Goal: Task Accomplishment & Management: Manage account settings

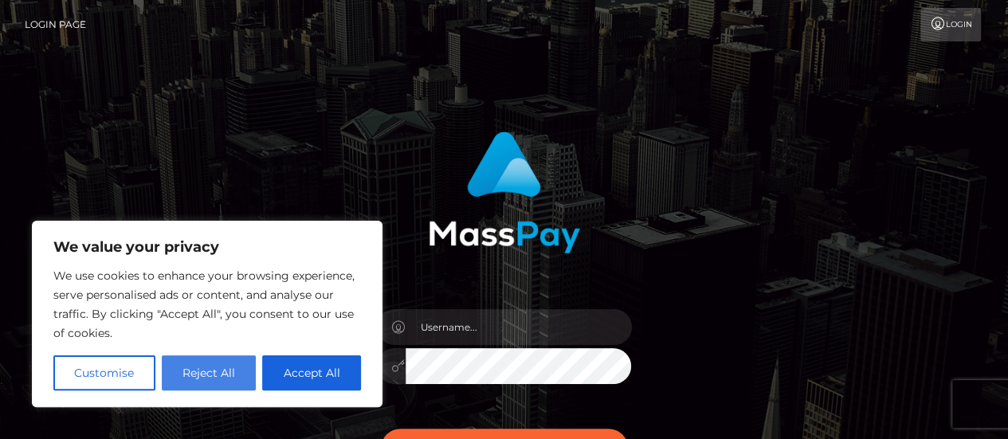
click at [204, 380] on button "Reject All" at bounding box center [209, 372] width 95 height 35
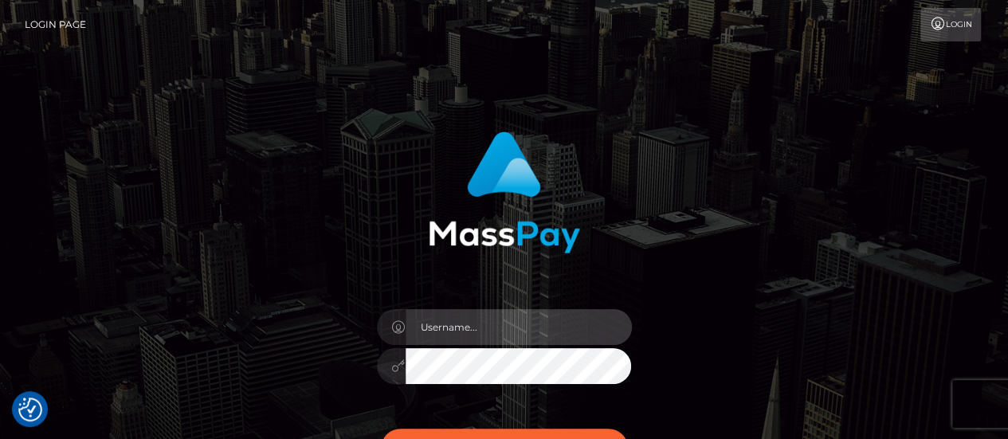
click at [518, 335] on input "text" at bounding box center [519, 327] width 226 height 36
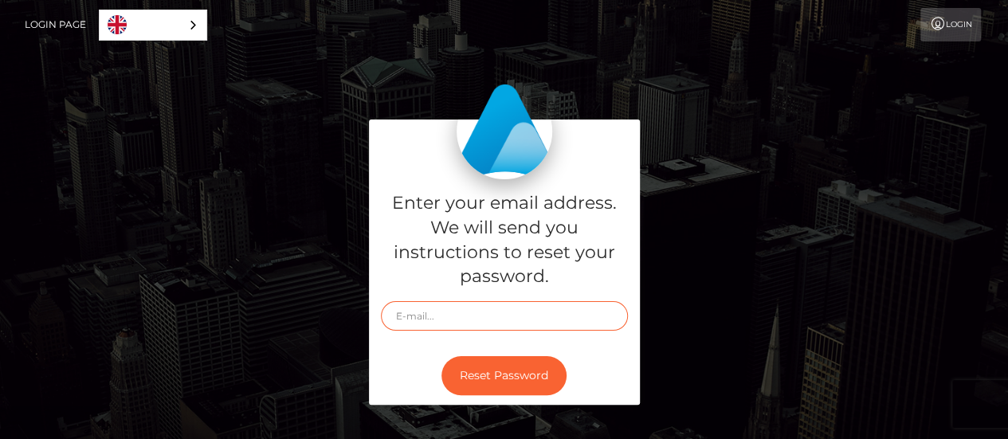
click at [466, 307] on input "text" at bounding box center [504, 315] width 247 height 29
